Goal: Information Seeking & Learning: Learn about a topic

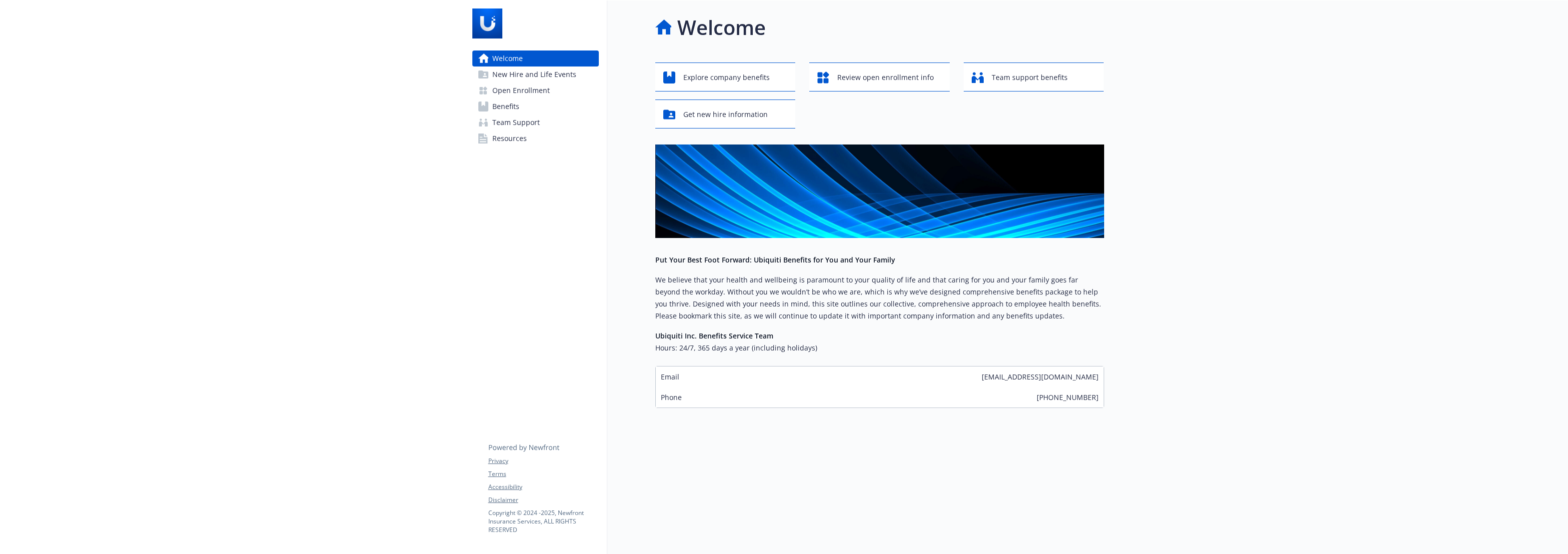
click at [545, 76] on span "New Hire and Life Events" at bounding box center [534, 75] width 84 height 16
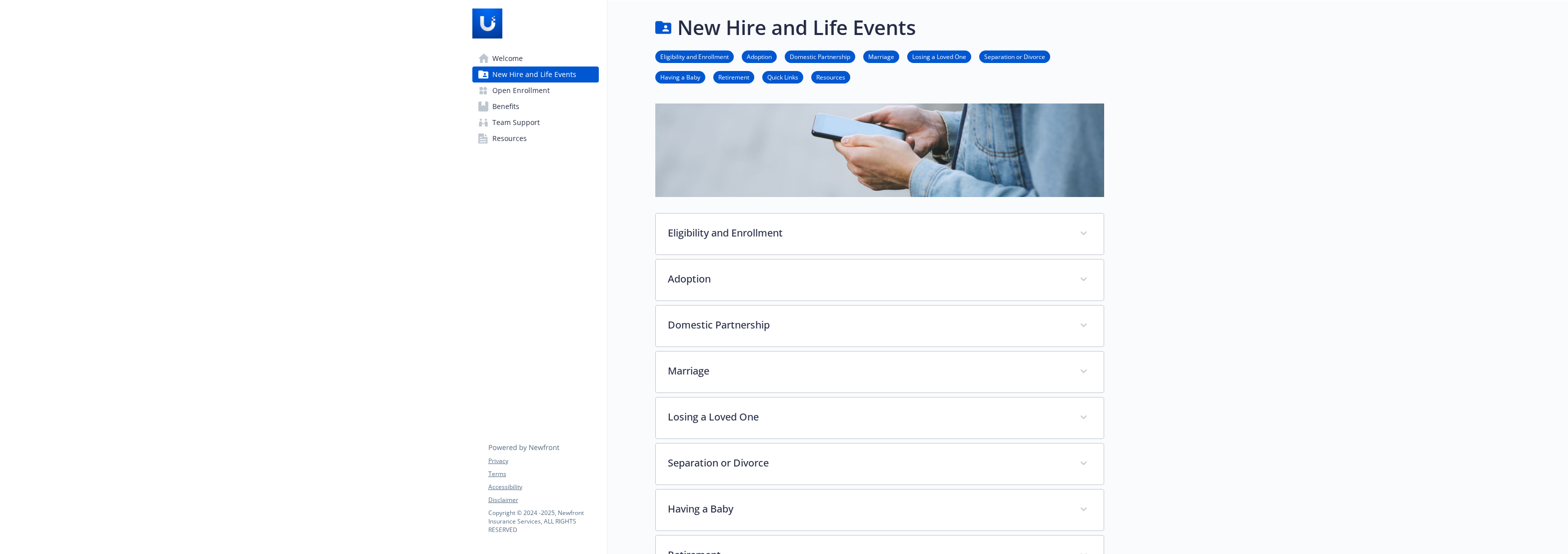
click at [536, 92] on span "Open Enrollment" at bounding box center [521, 91] width 58 height 16
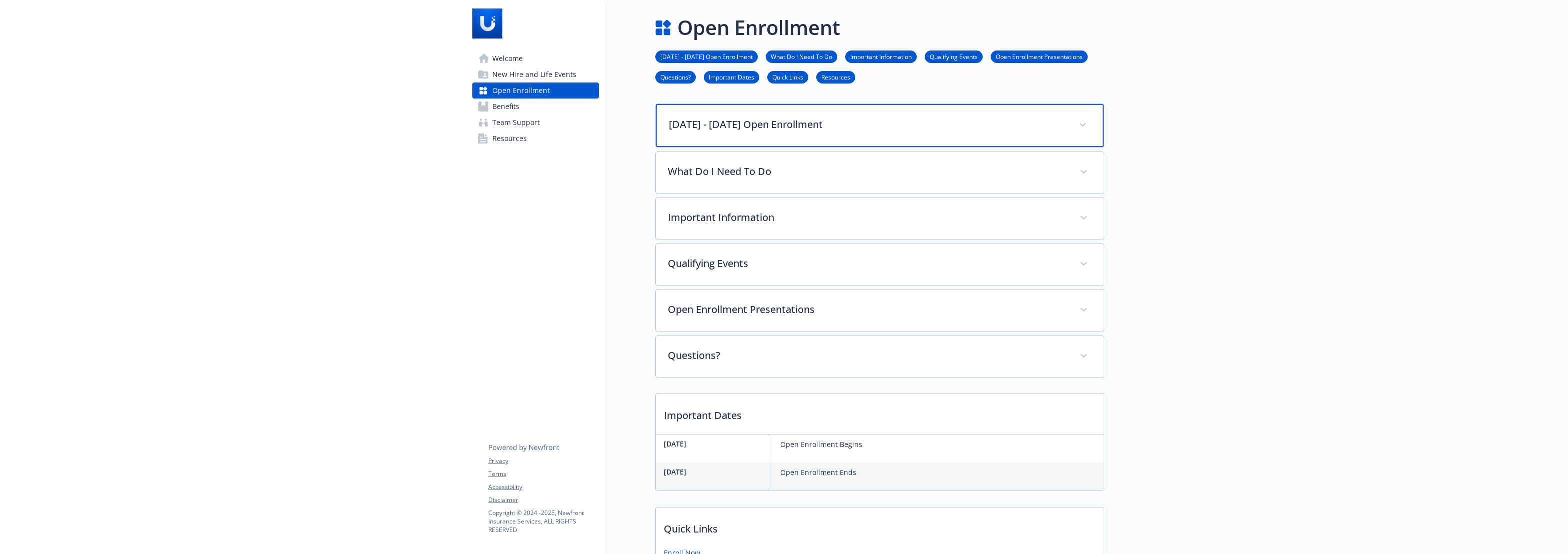
click at [719, 117] on p "[DATE] - [DATE] Open Enrollment" at bounding box center [867, 124] width 398 height 15
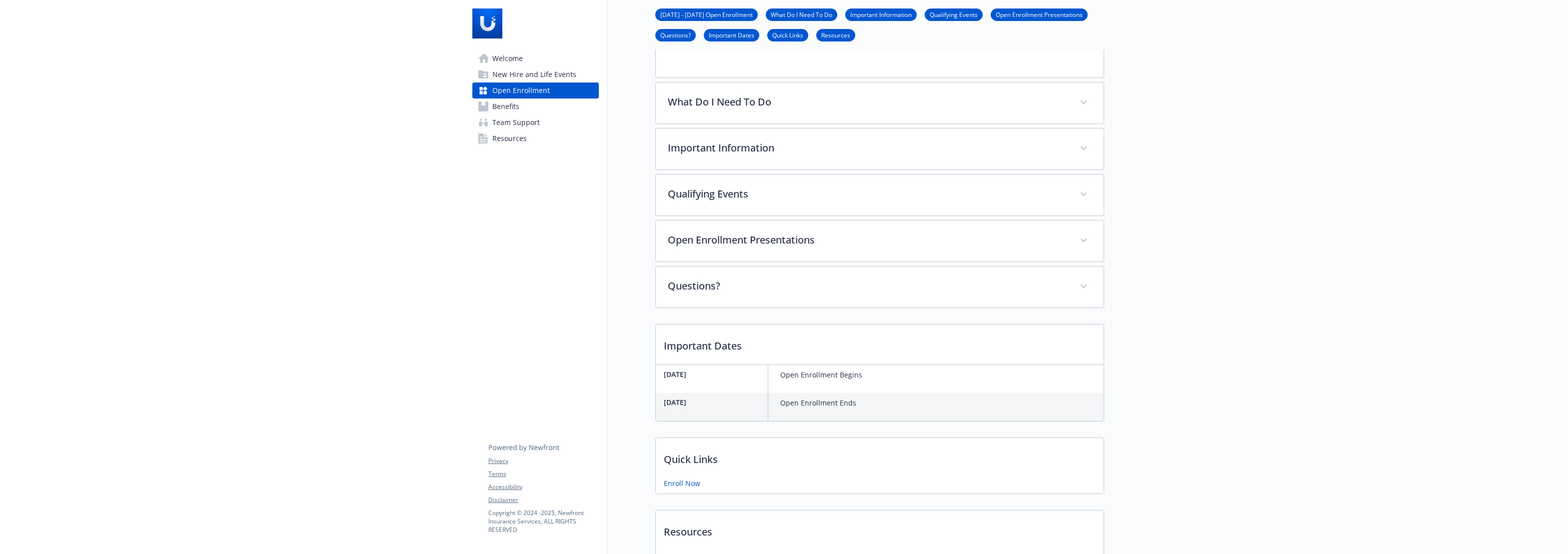
scroll to position [135, 0]
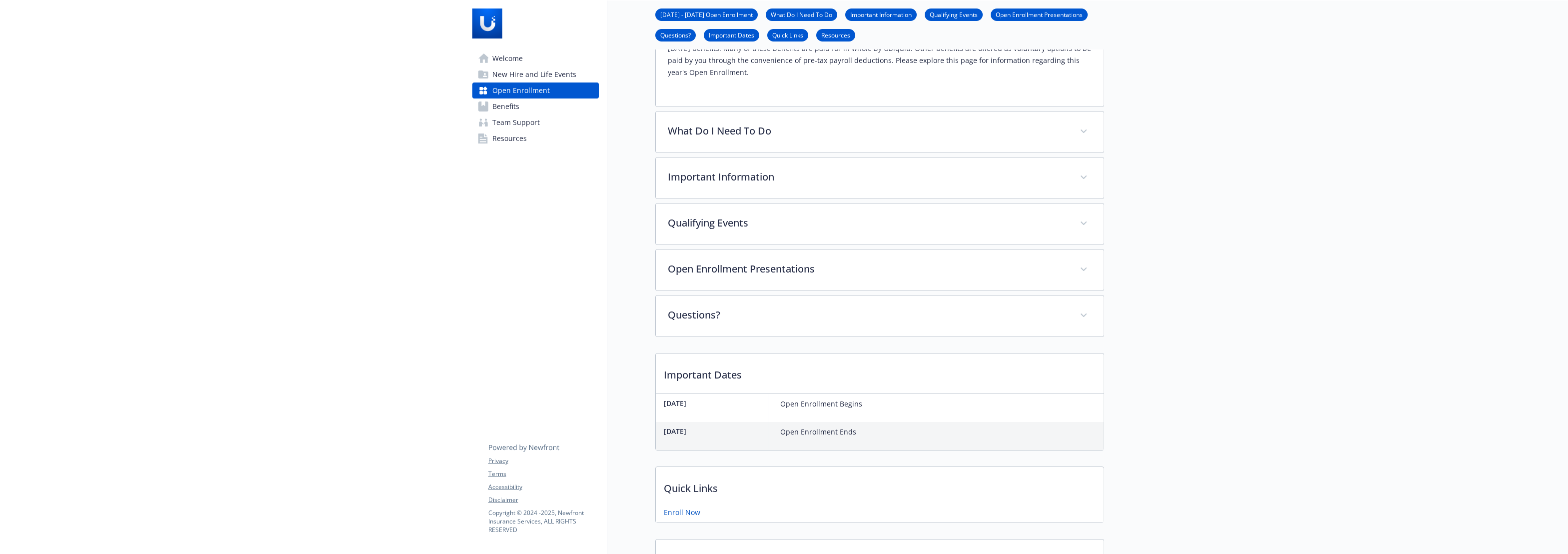
click at [539, 74] on span "New Hire and Life Events" at bounding box center [534, 75] width 84 height 16
